Goal: Task Accomplishment & Management: Complete application form

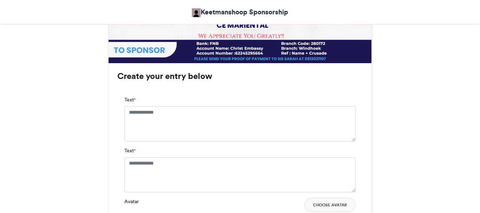
scroll to position [422, 0]
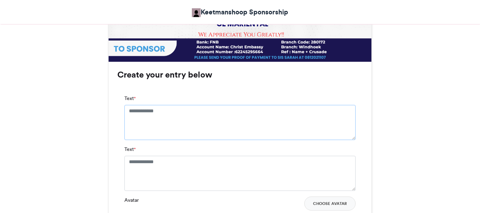
click at [171, 111] on textarea "Text *" at bounding box center [239, 122] width 231 height 35
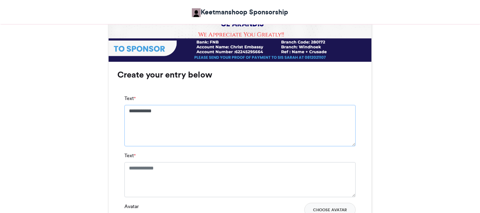
type textarea "**********"
click at [145, 168] on textarea "Text *" at bounding box center [239, 179] width 231 height 35
type textarea "*"
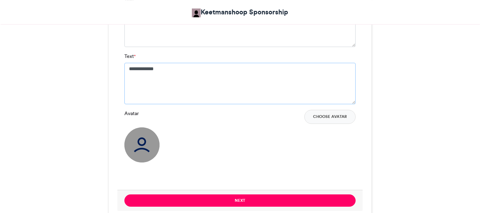
scroll to position [537, 0]
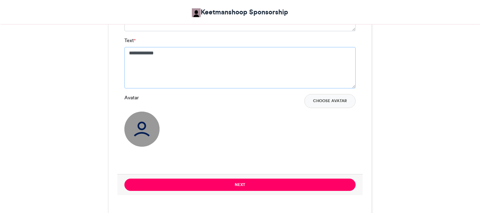
type textarea "**********"
click at [326, 104] on button "Choose Avatar" at bounding box center [329, 101] width 51 height 14
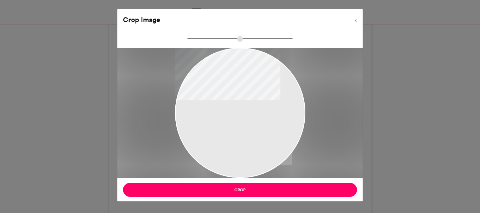
type input "******"
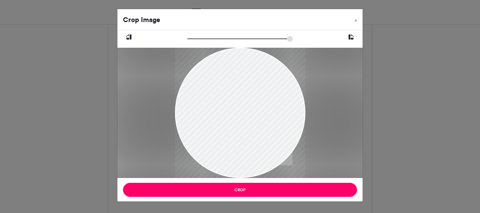
drag, startPoint x: 259, startPoint y: 127, endPoint x: 281, endPoint y: 145, distance: 28.5
click at [281, 145] on div at bounding box center [240, 123] width 130 height 153
drag, startPoint x: 255, startPoint y: 130, endPoint x: 231, endPoint y: 138, distance: 26.0
click at [231, 138] on div at bounding box center [240, 124] width 130 height 153
click at [353, 21] on button "×" at bounding box center [356, 19] width 14 height 20
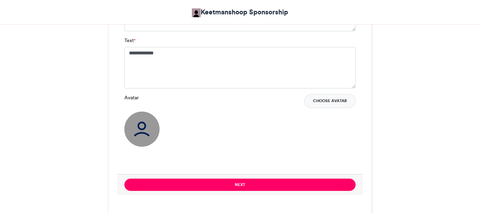
click at [329, 97] on button "Choose Avatar" at bounding box center [329, 101] width 51 height 14
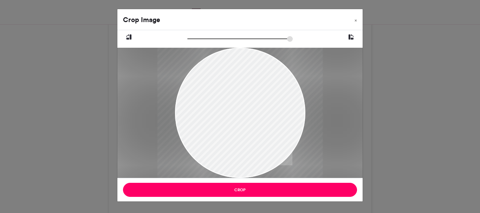
drag, startPoint x: 188, startPoint y: 43, endPoint x: 203, endPoint y: 42, distance: 15.1
type input "******"
click at [203, 42] on input "zoom" at bounding box center [239, 38] width 105 height 7
drag, startPoint x: 258, startPoint y: 82, endPoint x: 246, endPoint y: 86, distance: 13.3
click at [246, 86] on div at bounding box center [227, 117] width 171 height 221
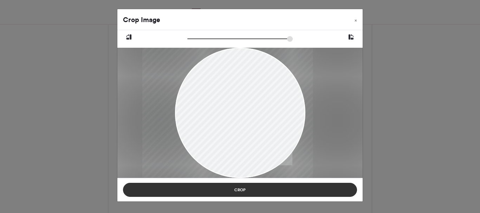
click at [256, 186] on button "Crop" at bounding box center [240, 190] width 234 height 14
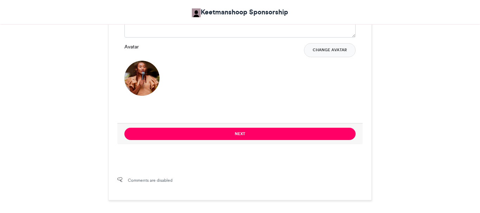
scroll to position [592, 0]
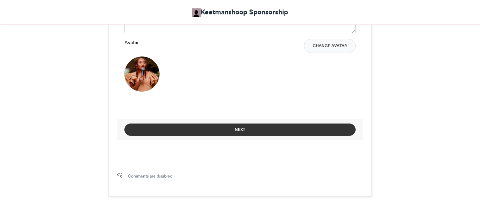
click at [246, 130] on button "Next" at bounding box center [239, 130] width 231 height 12
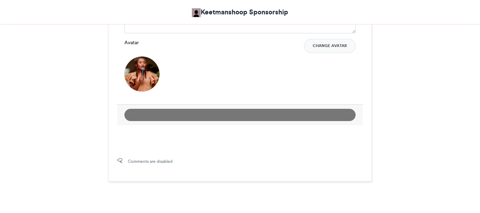
scroll to position [380, 0]
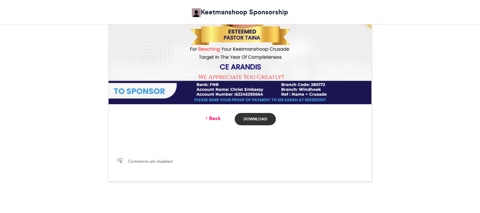
click at [262, 118] on link "Download" at bounding box center [255, 119] width 41 height 12
